Goal: Task Accomplishment & Management: Complete application form

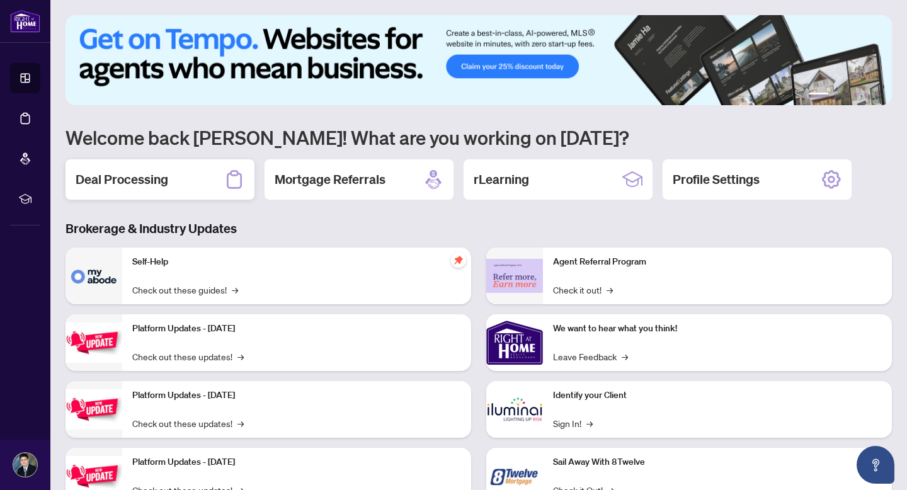
click at [157, 179] on h2 "Deal Processing" at bounding box center [122, 180] width 93 height 18
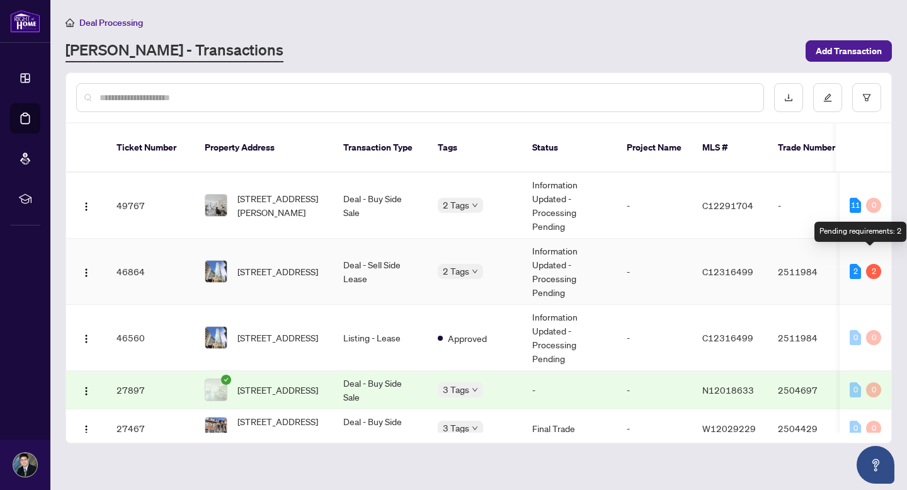
click at [870, 264] on div "2" at bounding box center [873, 271] width 15 height 15
click at [869, 264] on div "2" at bounding box center [873, 271] width 15 height 15
click at [853, 264] on div "2" at bounding box center [854, 271] width 11 height 15
click at [384, 253] on td "Deal - Sell Side Lease" at bounding box center [380, 272] width 94 height 66
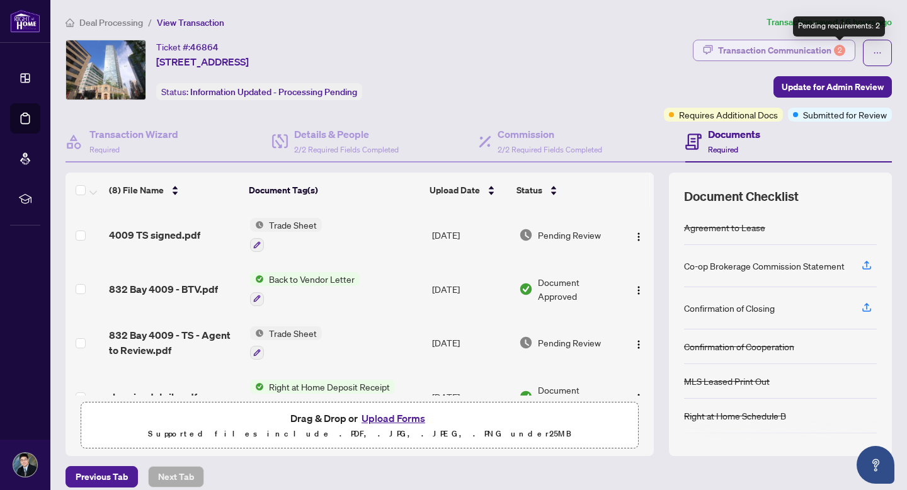
click at [837, 50] on div "2" at bounding box center [839, 50] width 11 height 11
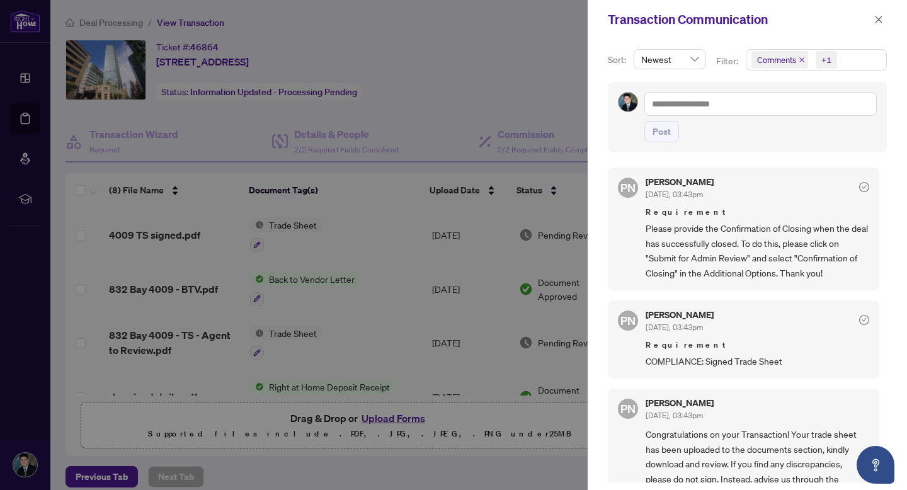
click at [426, 62] on div at bounding box center [453, 245] width 907 height 490
click at [878, 20] on icon "close" at bounding box center [878, 19] width 7 height 7
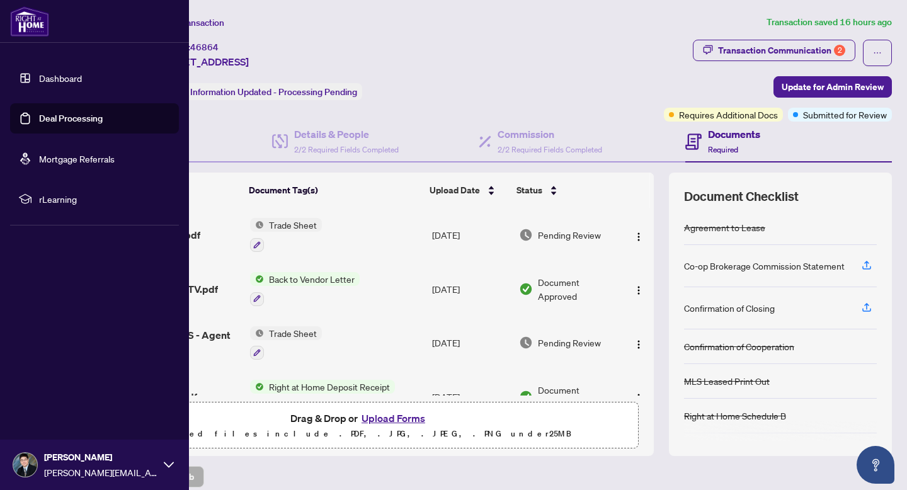
click at [35, 37] on div at bounding box center [94, 21] width 189 height 43
click at [58, 80] on link "Dashboard" at bounding box center [60, 77] width 43 height 11
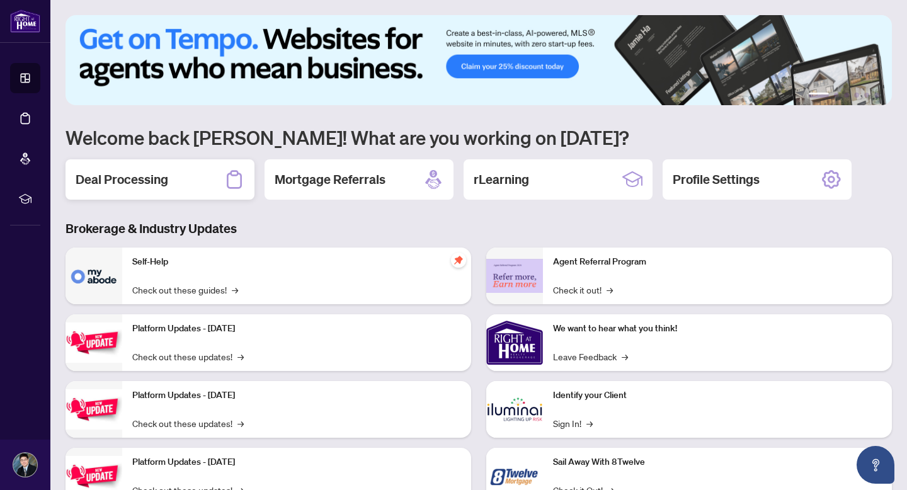
click at [178, 188] on div "Deal Processing" at bounding box center [159, 179] width 189 height 40
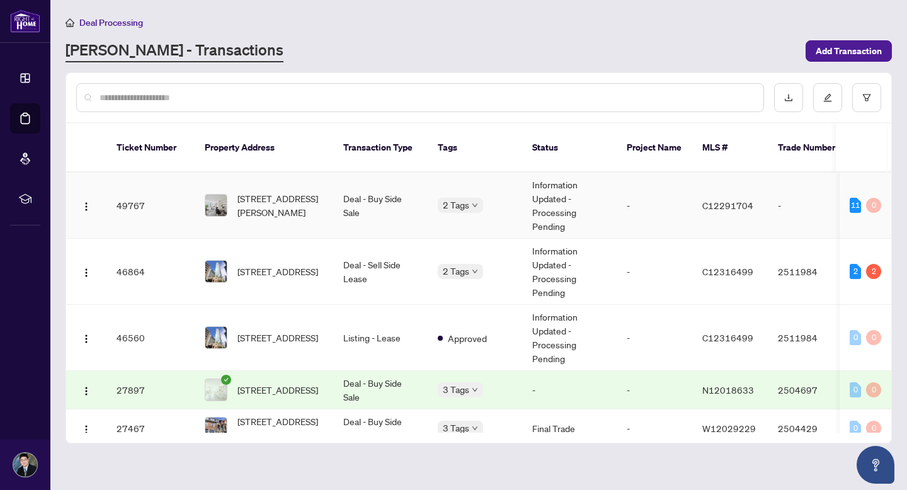
click at [254, 193] on span "[STREET_ADDRESS][PERSON_NAME]" at bounding box center [280, 205] width 86 height 28
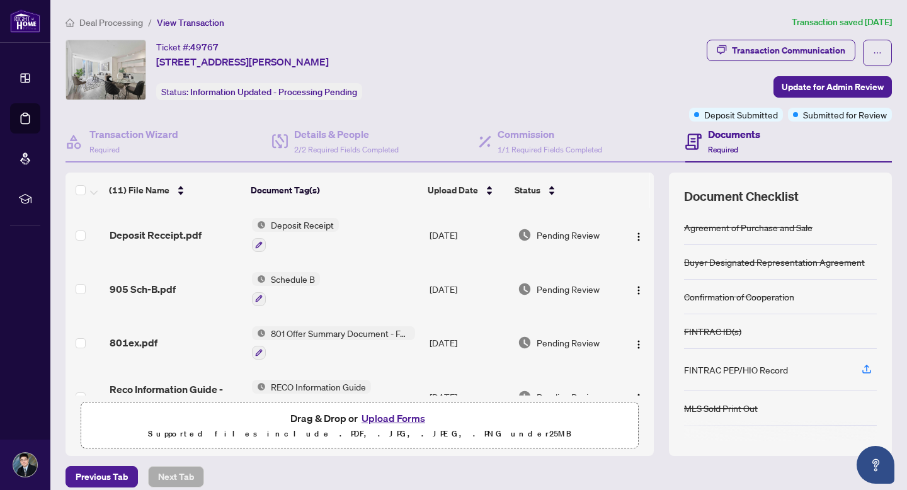
click at [382, 420] on button "Upload Forms" at bounding box center [393, 418] width 71 height 16
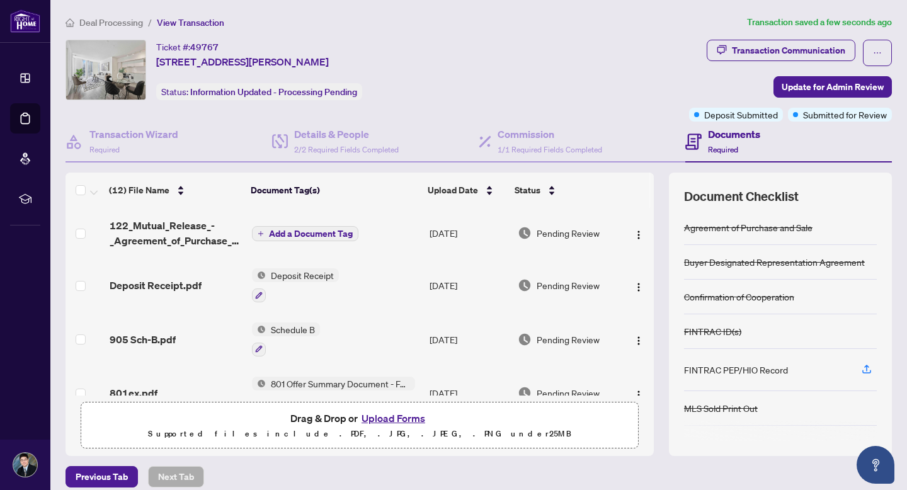
click at [307, 232] on span "Add a Document Tag" at bounding box center [311, 233] width 84 height 9
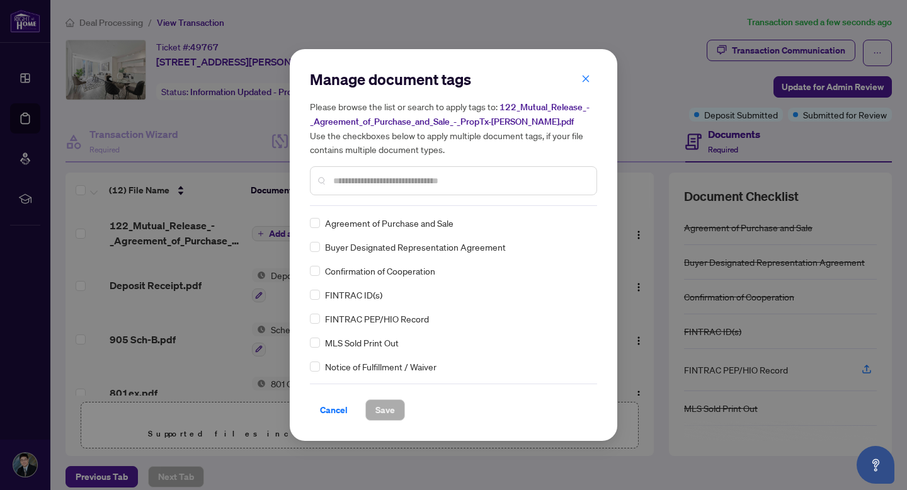
click at [359, 180] on input "text" at bounding box center [459, 181] width 253 height 14
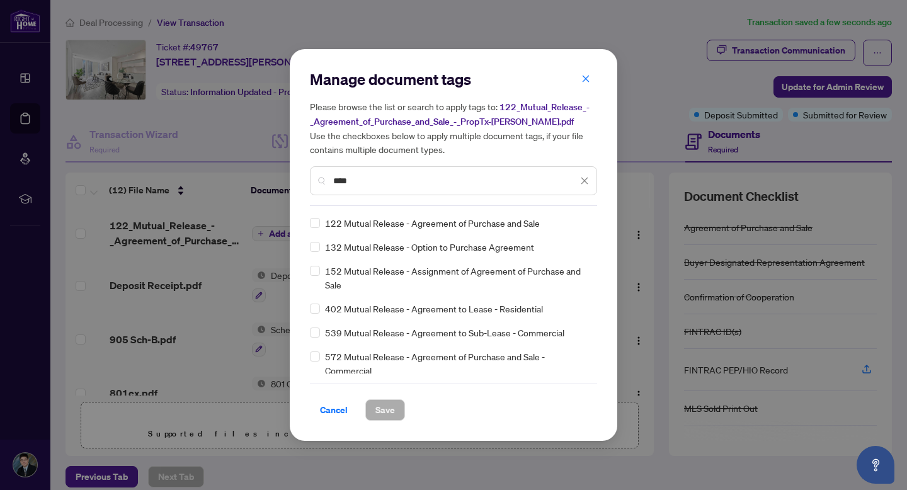
type input "****"
click at [382, 405] on span "Save" at bounding box center [385, 410] width 20 height 20
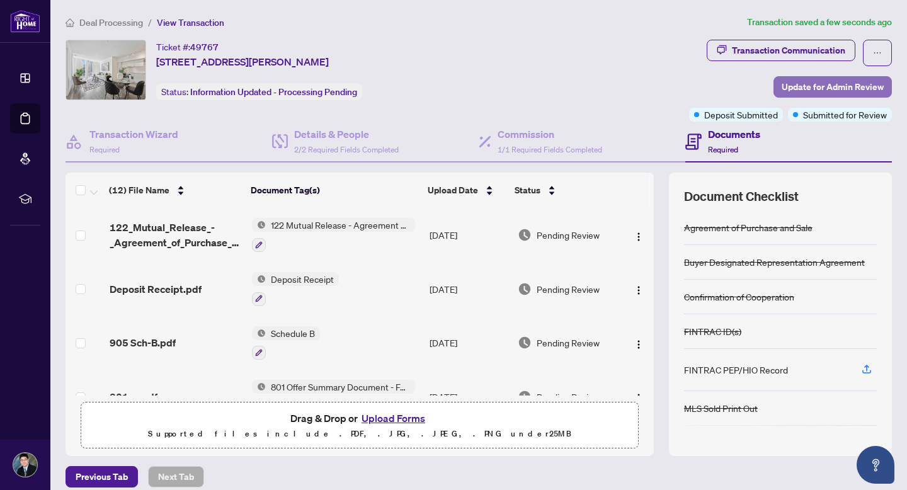
click at [803, 88] on span "Update for Admin Review" at bounding box center [832, 87] width 102 height 20
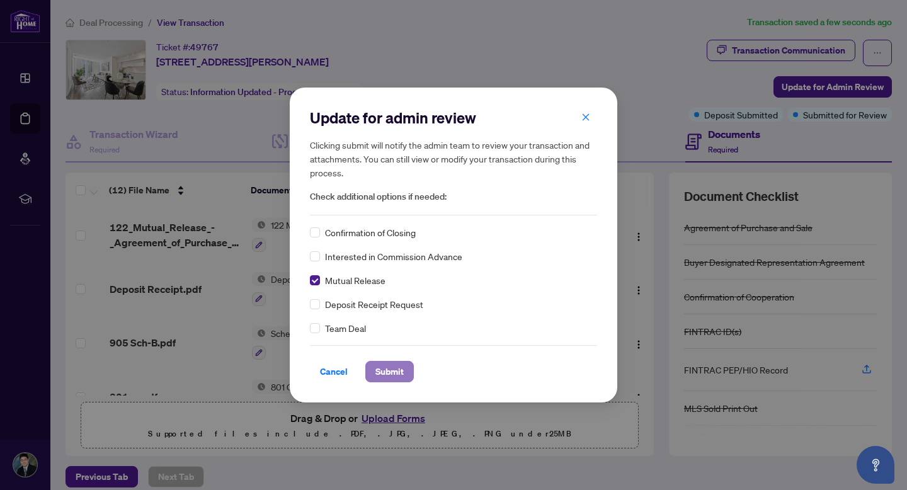
click at [380, 370] on span "Submit" at bounding box center [389, 371] width 28 height 20
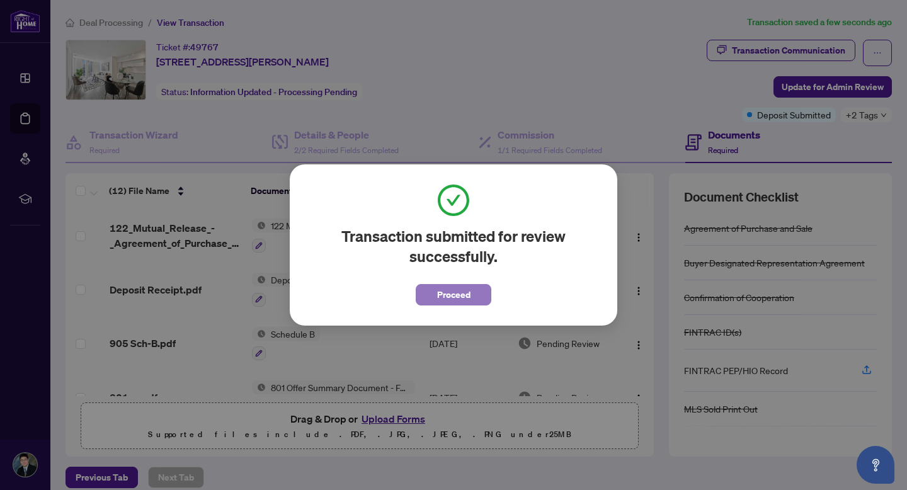
click at [454, 298] on span "Proceed" at bounding box center [453, 295] width 33 height 20
